Goal: Task Accomplishment & Management: Manage account settings

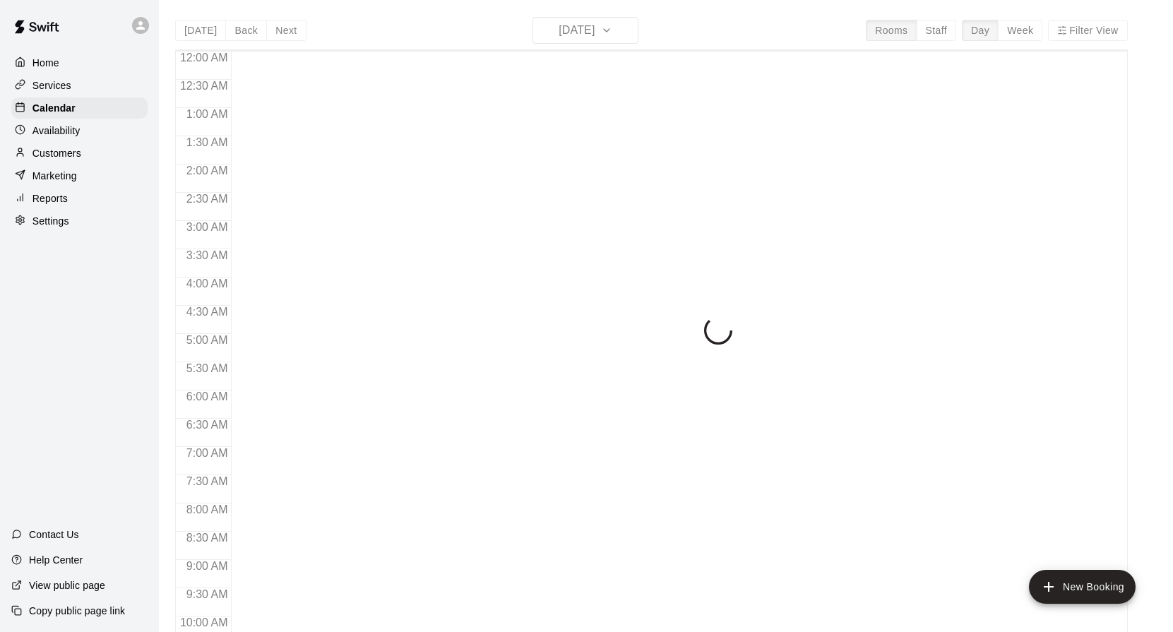
scroll to position [759, 0]
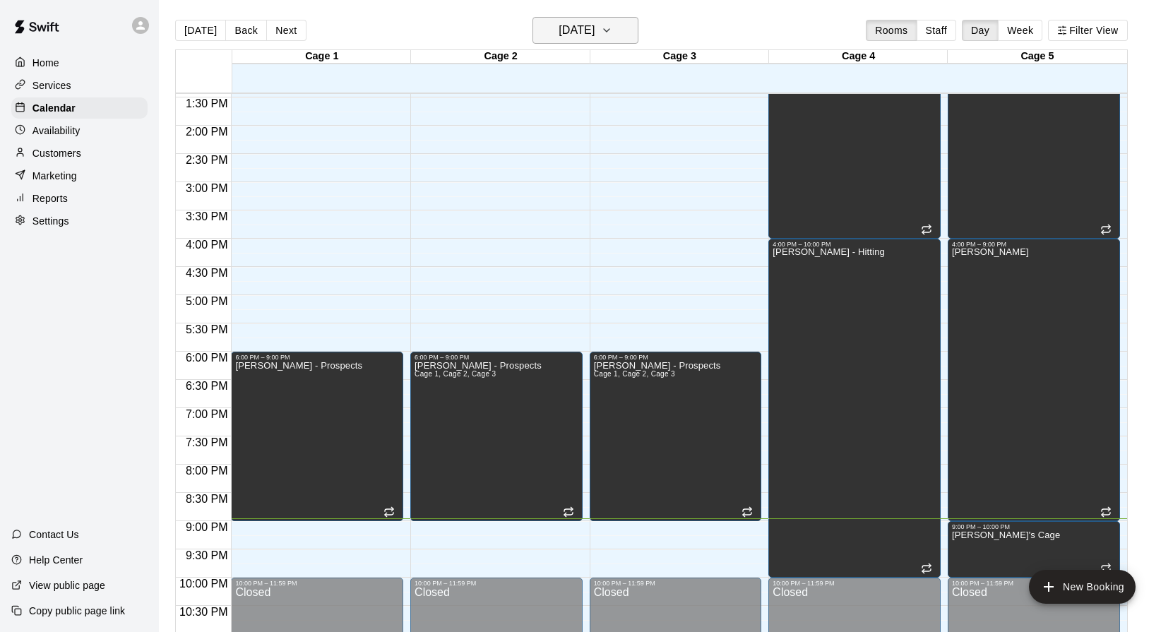
click at [593, 32] on h6 "[DATE]" at bounding box center [577, 30] width 36 height 20
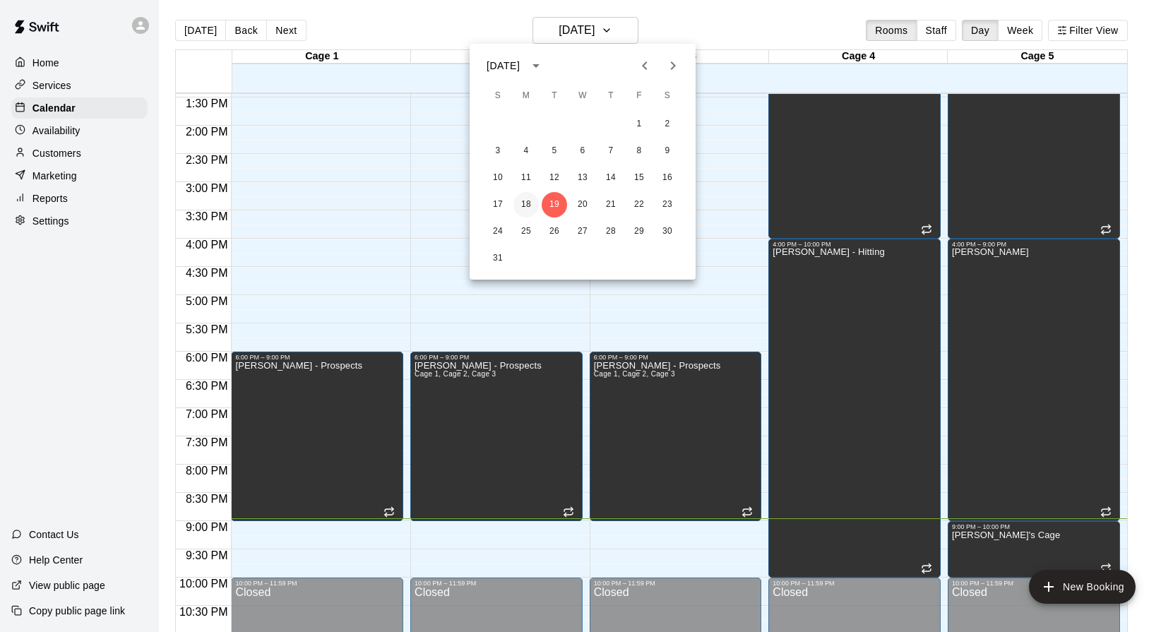
click at [531, 198] on button "18" at bounding box center [526, 204] width 25 height 25
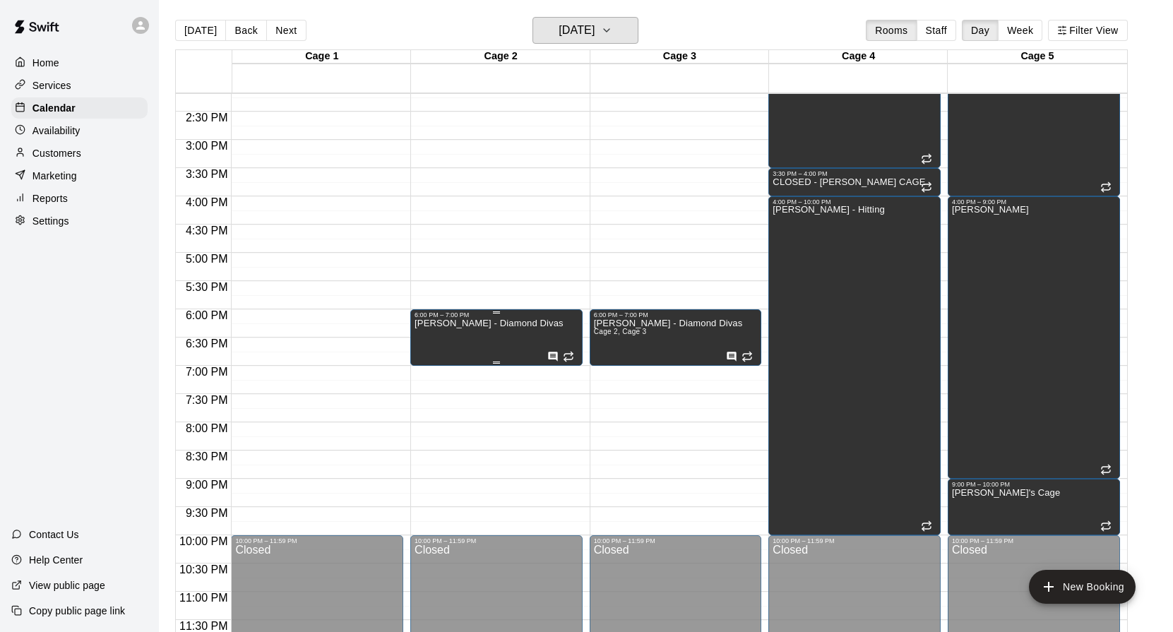
scroll to position [802, 0]
click at [484, 335] on div "[PERSON_NAME] - Diamond Divas" at bounding box center [489, 635] width 149 height 632
click at [435, 333] on icon "edit" at bounding box center [429, 333] width 17 height 17
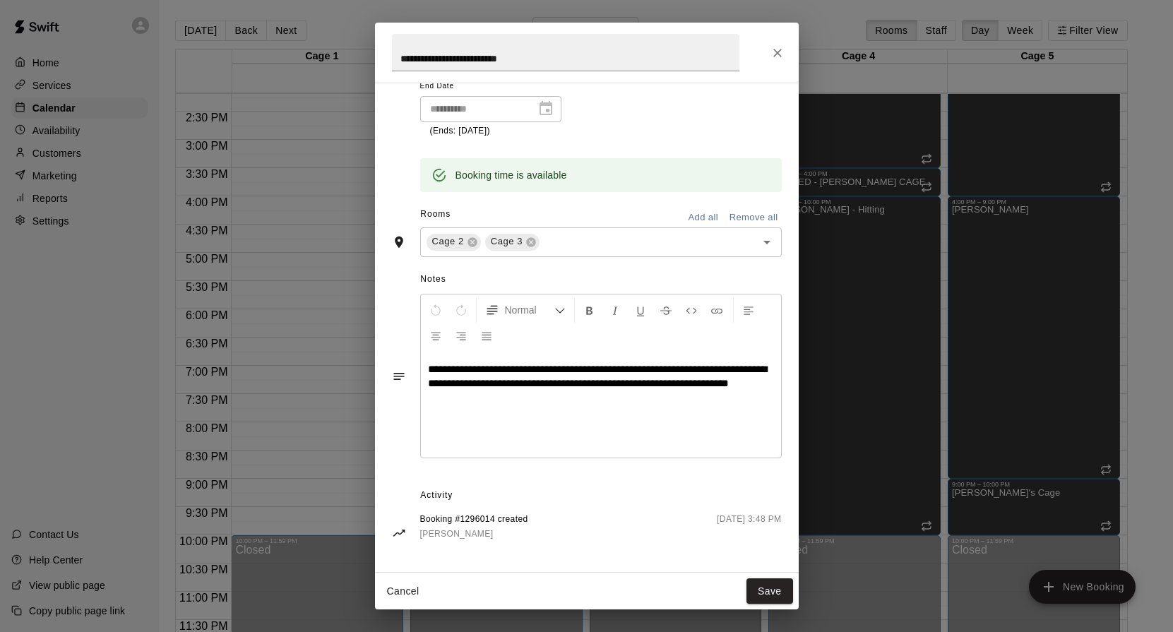
scroll to position [219, 0]
drag, startPoint x: 530, startPoint y: 396, endPoint x: 704, endPoint y: 379, distance: 175.2
click at [704, 379] on p "**********" at bounding box center [601, 378] width 346 height 28
click at [766, 592] on button "Save" at bounding box center [770, 592] width 47 height 26
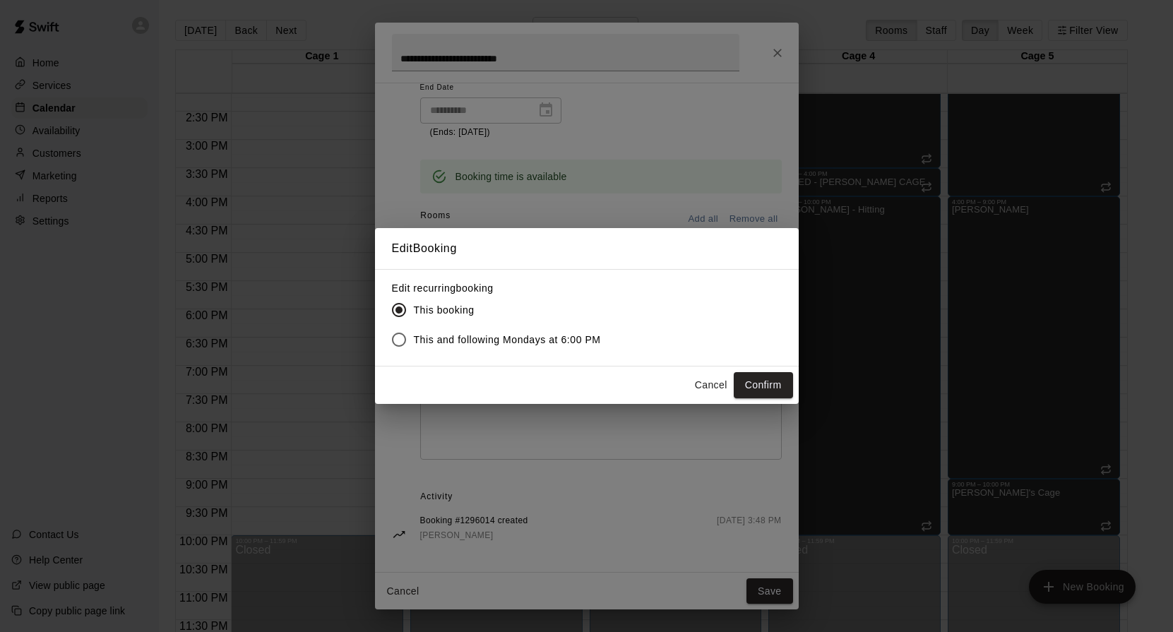
click at [506, 341] on span "This and following Mondays at 6:00 PM" at bounding box center [507, 340] width 187 height 15
click at [757, 384] on button "Confirm" at bounding box center [763, 385] width 59 height 26
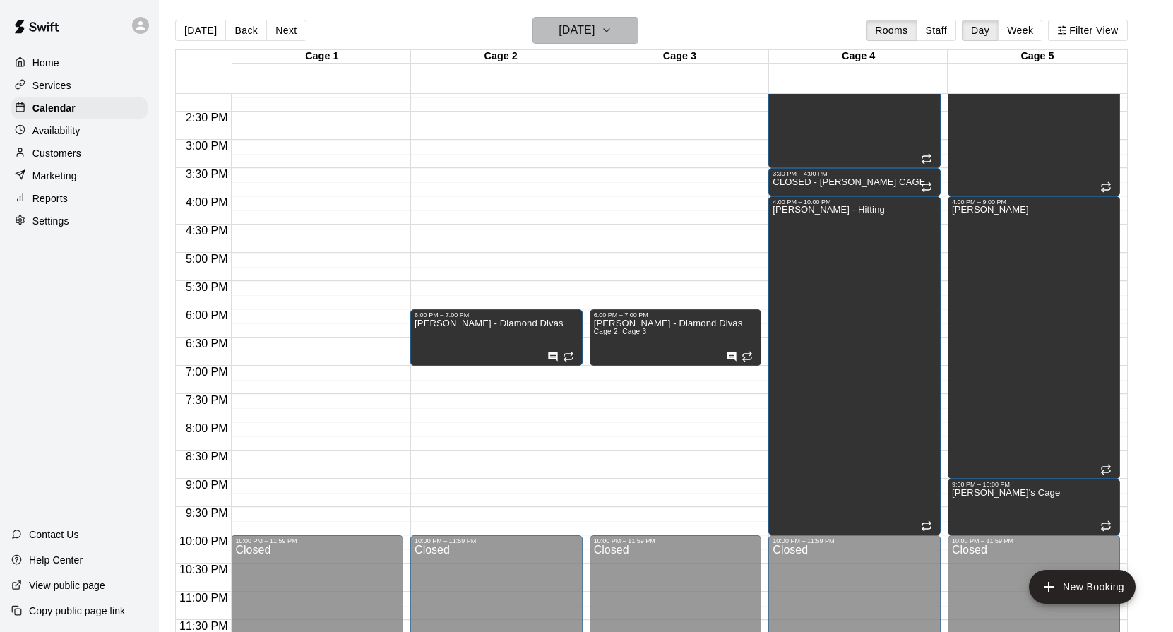
click at [596, 40] on button "[DATE]" at bounding box center [586, 30] width 106 height 27
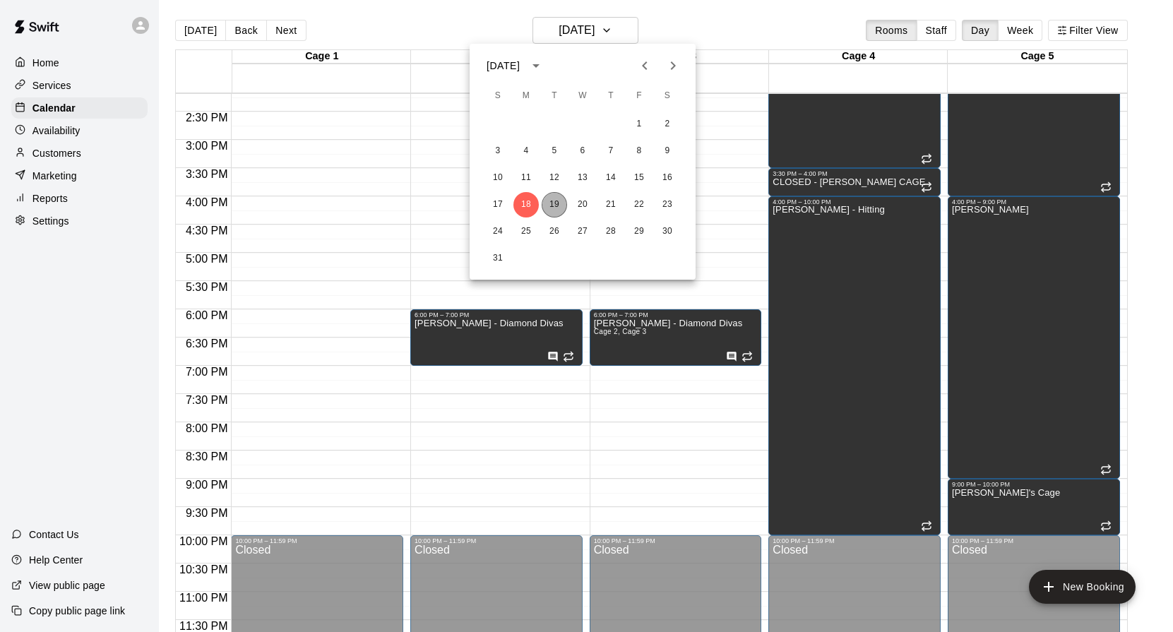
click at [557, 204] on button "19" at bounding box center [554, 204] width 25 height 25
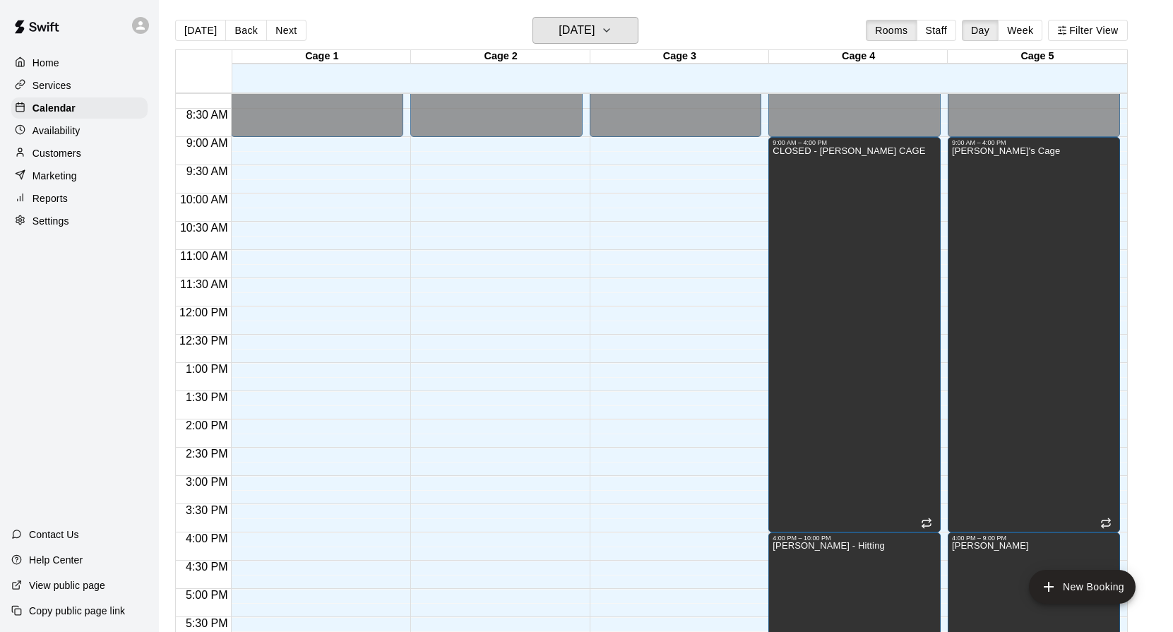
scroll to position [468, 0]
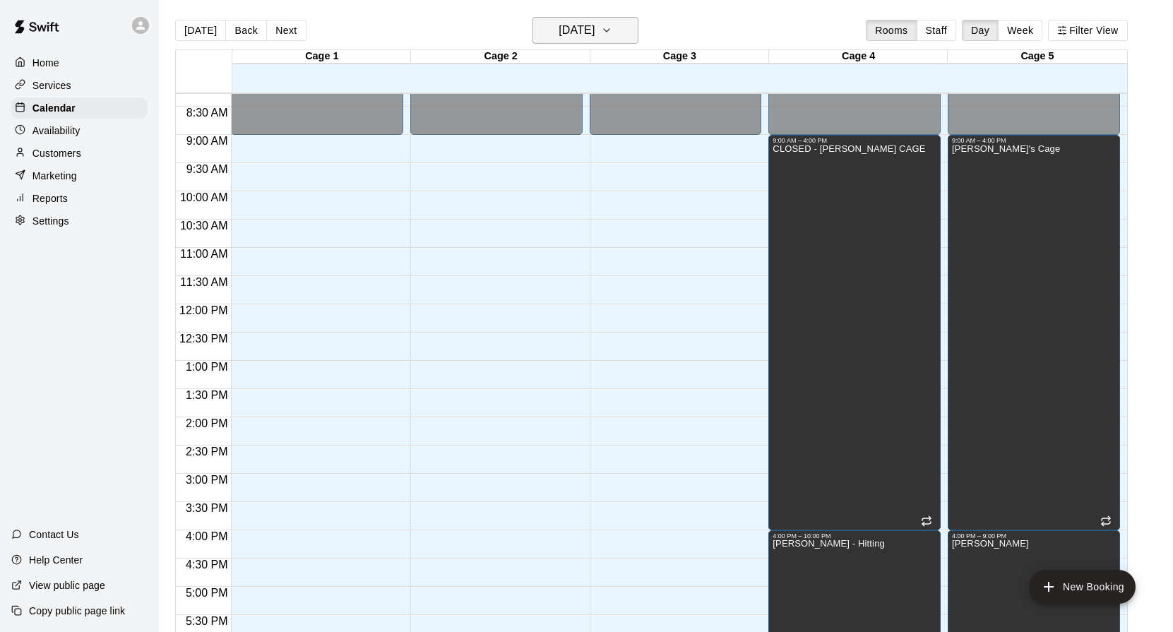
click at [588, 35] on h6 "[DATE]" at bounding box center [577, 30] width 36 height 20
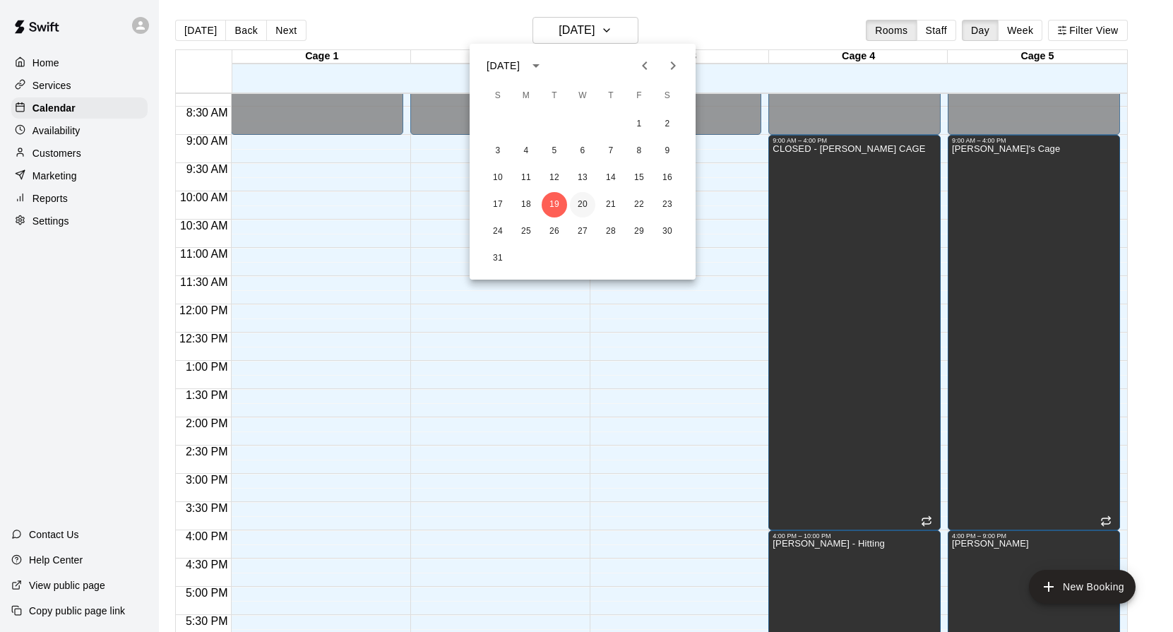
click at [583, 207] on button "20" at bounding box center [582, 204] width 25 height 25
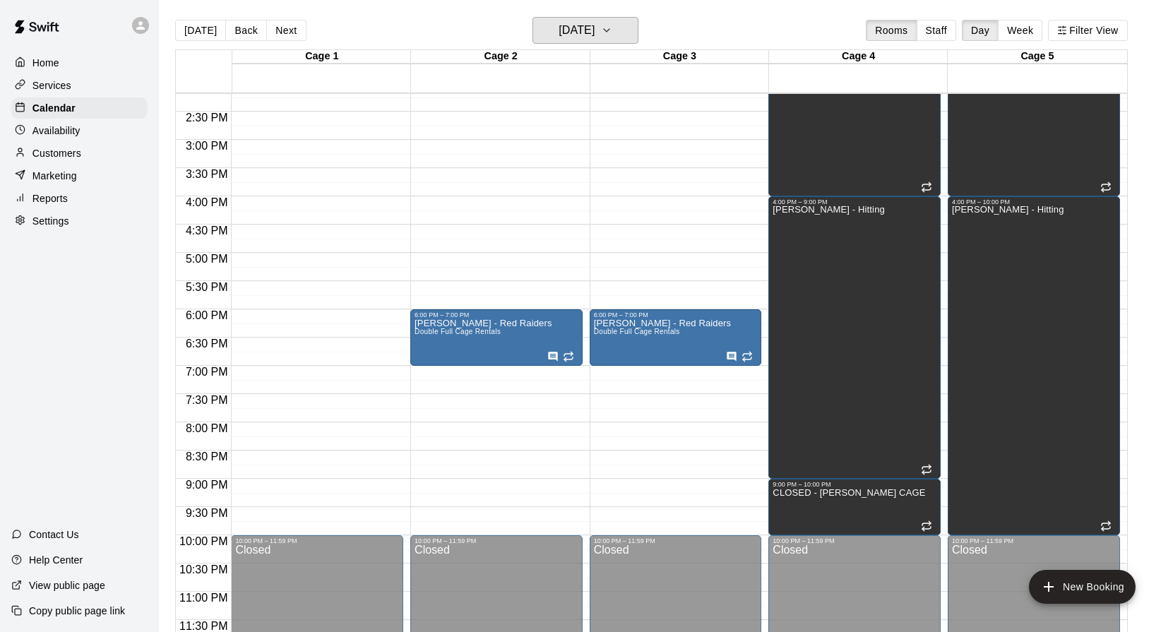
scroll to position [802, 0]
